Goal: Check status: Check status

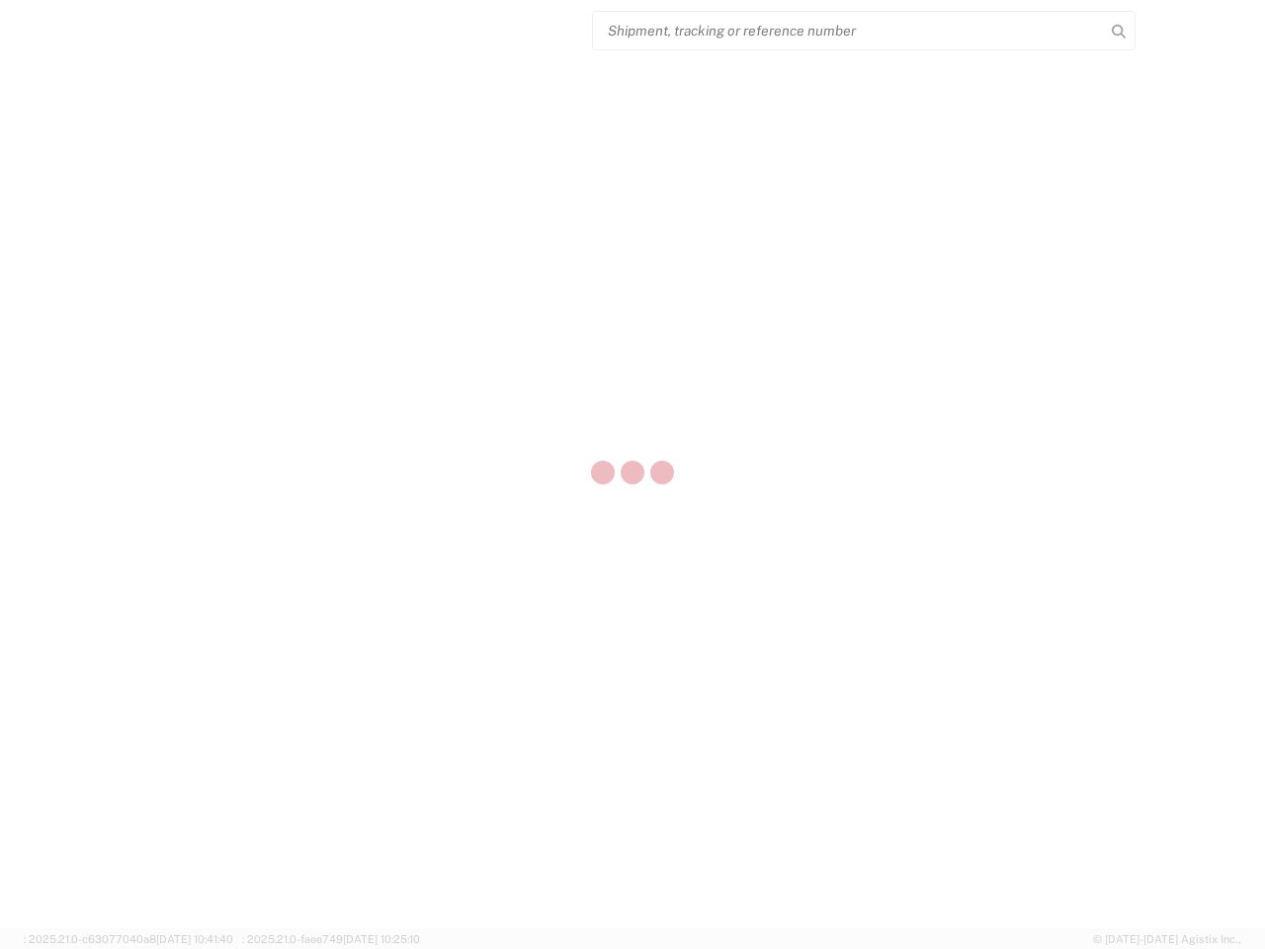
select select "US"
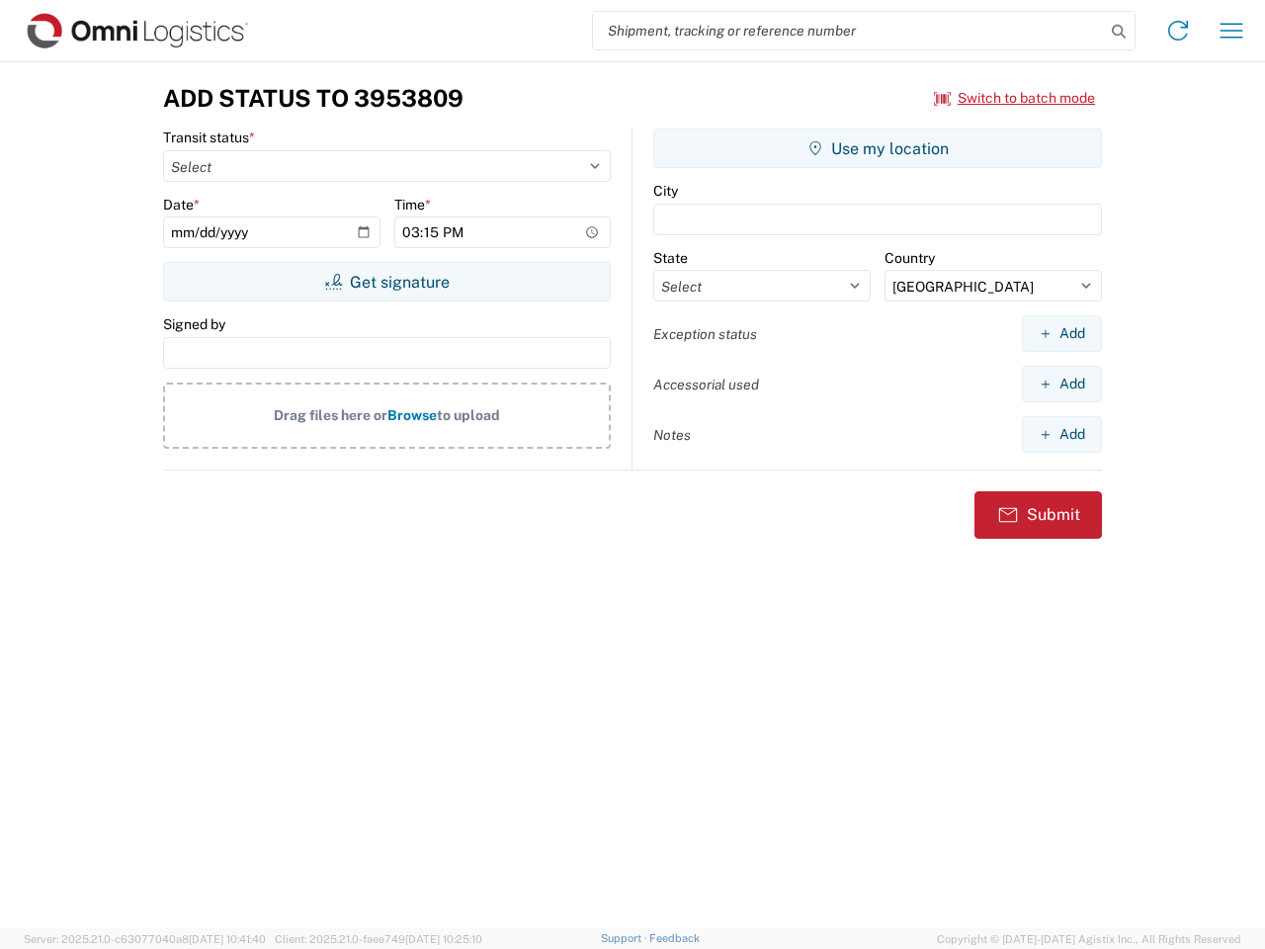
click at [849, 31] on input "search" at bounding box center [849, 31] width 512 height 38
click at [1118, 32] on icon at bounding box center [1119, 32] width 28 height 28
click at [1178, 31] on icon at bounding box center [1178, 31] width 32 height 32
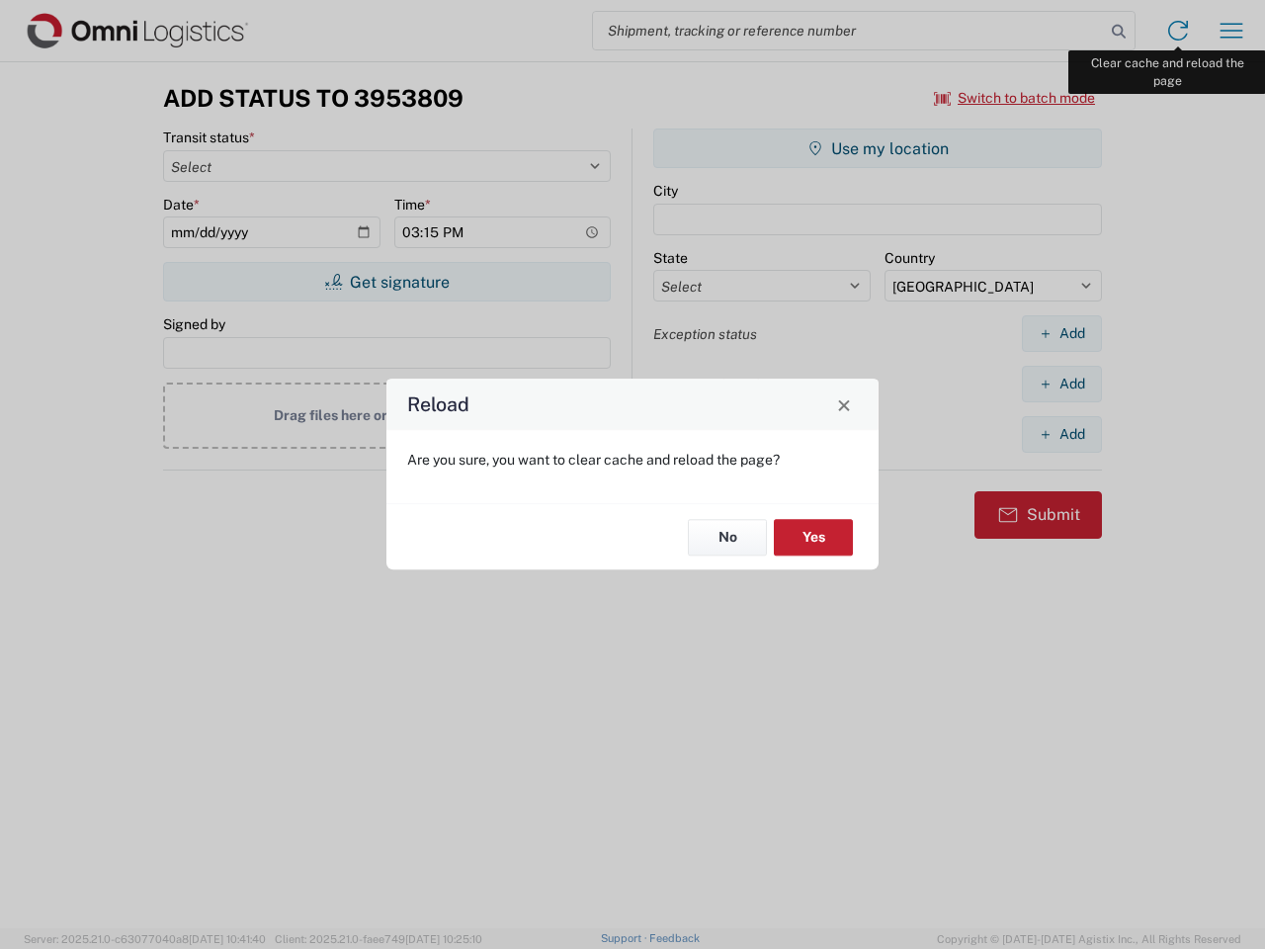
click at [1231, 31] on div "Reload Are you sure, you want to clear cache and reload the page? No Yes" at bounding box center [632, 474] width 1265 height 949
click at [1015, 98] on div "Reload Are you sure, you want to clear cache and reload the page? No Yes" at bounding box center [632, 474] width 1265 height 949
click at [386, 282] on div "Reload Are you sure, you want to clear cache and reload the page? No Yes" at bounding box center [632, 474] width 1265 height 949
click at [877, 148] on div "Reload Are you sure, you want to clear cache and reload the page? No Yes" at bounding box center [632, 474] width 1265 height 949
click at [1061, 333] on div "Reload Are you sure, you want to clear cache and reload the page? No Yes" at bounding box center [632, 474] width 1265 height 949
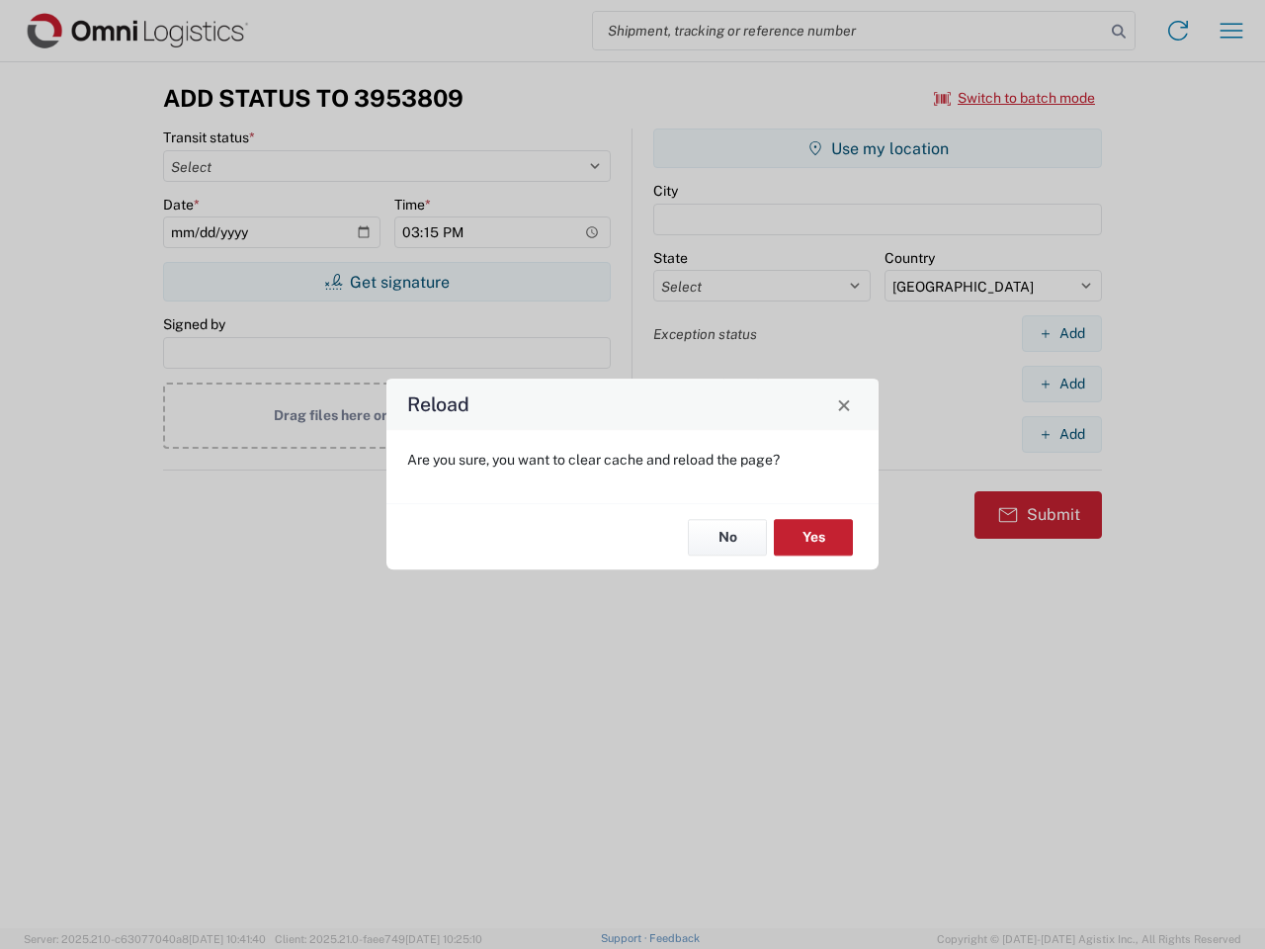
click at [1061, 383] on div "Reload Are you sure, you want to clear cache and reload the page? No Yes" at bounding box center [632, 474] width 1265 height 949
click at [1061, 434] on div "Reload Are you sure, you want to clear cache and reload the page? No Yes" at bounding box center [632, 474] width 1265 height 949
